Goal: Navigation & Orientation: Find specific page/section

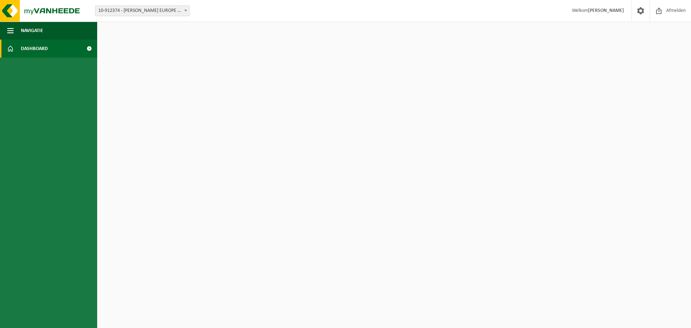
click at [32, 48] on span "Dashboard" at bounding box center [34, 49] width 27 height 18
click at [611, 15] on span "Welkom [PERSON_NAME]" at bounding box center [597, 10] width 67 height 21
click at [43, 33] on span "Navigatie" at bounding box center [32, 31] width 22 height 18
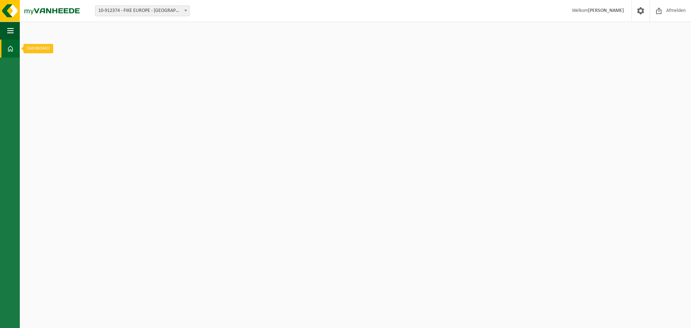
click at [21, 51] on html "Vestiging: 10-912374 - FIKE EUROPE - HERENTALS 10-912374 - FIKE EUROPE - HERENT…" at bounding box center [345, 164] width 691 height 328
click at [13, 49] on span at bounding box center [10, 49] width 6 height 18
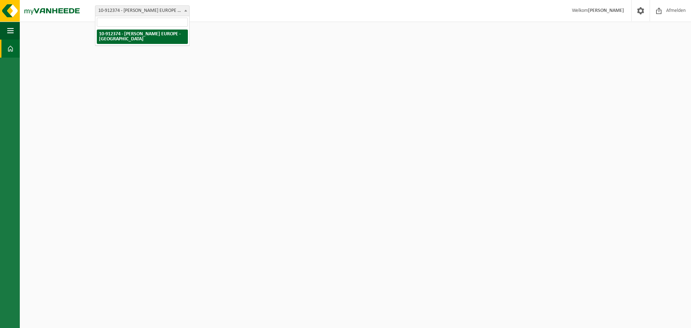
click at [131, 10] on span "10-912374 - FIKE EUROPE - [GEOGRAPHIC_DATA]" at bounding box center [142, 11] width 94 height 10
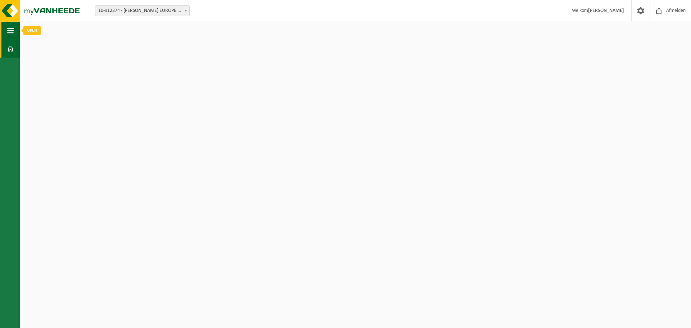
click at [3, 29] on button "Navigatie" at bounding box center [10, 31] width 20 height 18
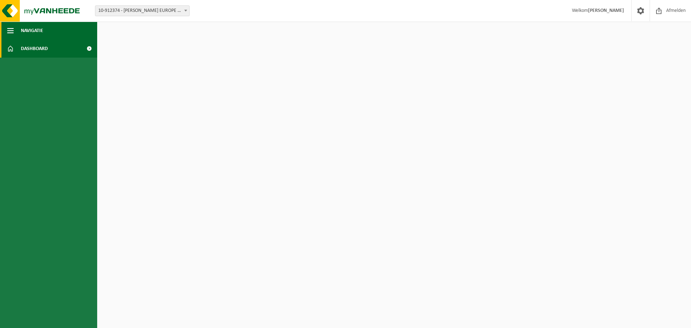
click at [39, 32] on span "Navigatie" at bounding box center [32, 31] width 22 height 18
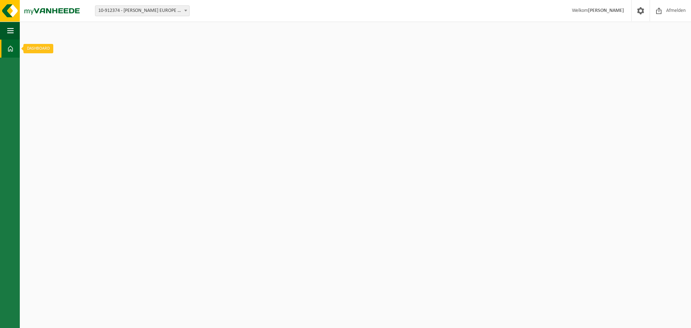
click at [5, 53] on link "Dashboard" at bounding box center [10, 49] width 20 height 18
click at [39, 51] on html "Vestiging: 10-912374 - FIKE EUROPE - HERENTALS 10-912374 - FIKE EUROPE - HERENT…" at bounding box center [345, 164] width 691 height 328
